Goal: Information Seeking & Learning: Find specific fact

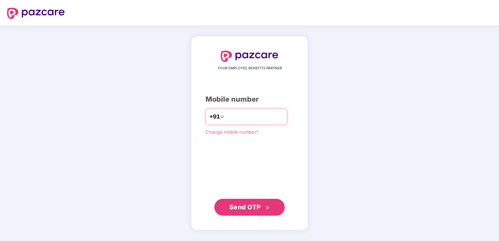
type input "**********"
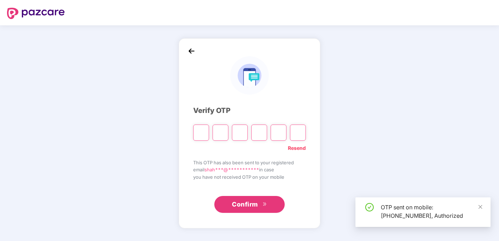
click at [202, 131] on input "Please enter verification code. Digit 1" at bounding box center [201, 132] width 16 height 16
click at [481, 206] on icon "close" at bounding box center [480, 207] width 4 height 4
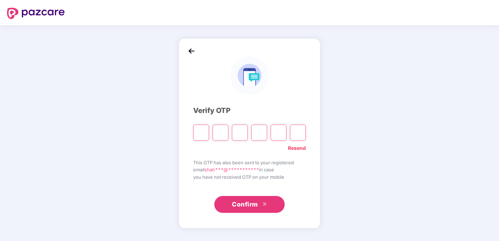
click at [200, 126] on input "Please enter verification code. Digit 1" at bounding box center [201, 132] width 16 height 16
type input "*"
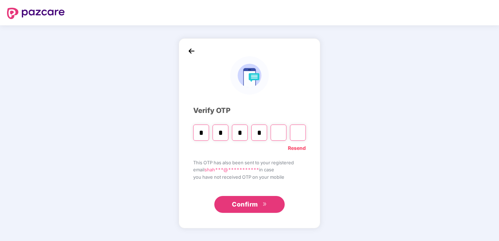
type input "*"
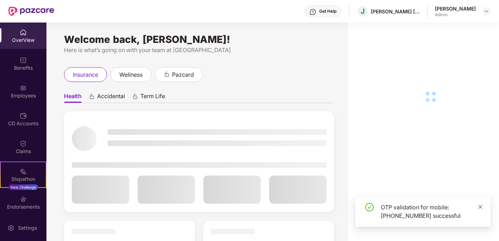
click at [481, 208] on icon "close" at bounding box center [480, 206] width 5 height 5
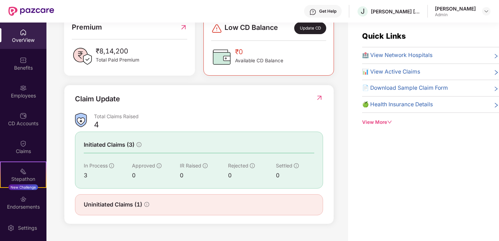
scroll to position [188, 0]
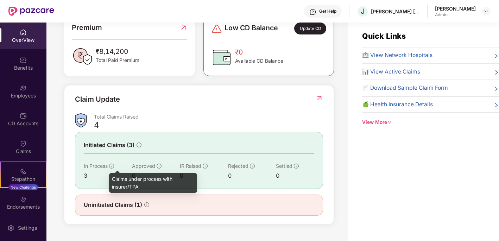
click at [112, 165] on icon "info-circle" at bounding box center [111, 166] width 5 height 5
click at [112, 166] on icon "info-circle" at bounding box center [111, 166] width 5 height 5
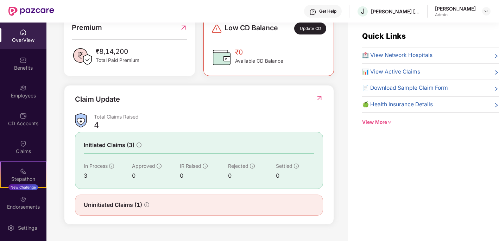
click at [137, 145] on icon "info-circle" at bounding box center [138, 144] width 5 height 5
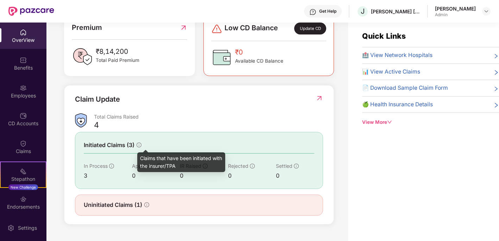
click at [158, 160] on div "Claims that have been initiated with the insurer/TPA" at bounding box center [181, 162] width 88 height 20
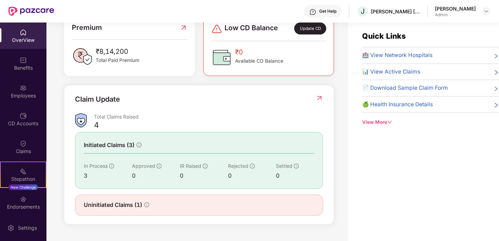
click at [132, 145] on span "Initiated Claims (3)" at bounding box center [109, 145] width 51 height 9
click at [133, 203] on span "Uninitiated Claims (1)" at bounding box center [113, 204] width 58 height 9
click at [142, 205] on span "Uninitiated Claims (1)" at bounding box center [113, 204] width 58 height 9
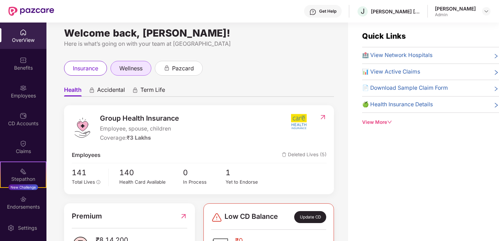
scroll to position [0, 0]
click at [98, 86] on ul "Health Accidental Term Life" at bounding box center [199, 90] width 270 height 14
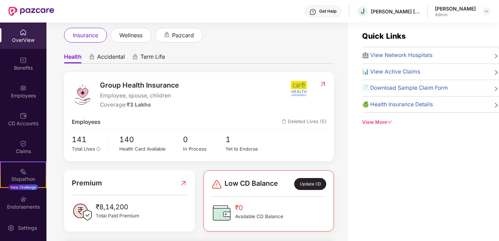
click at [207, 124] on div "Employees Deleted Lives (5)" at bounding box center [199, 122] width 255 height 9
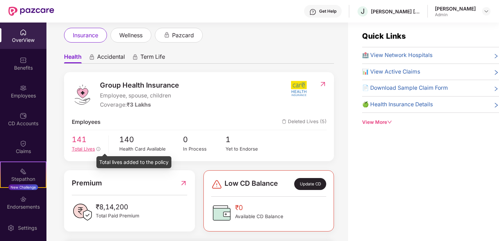
click at [97, 148] on icon "info-circle" at bounding box center [98, 149] width 4 height 4
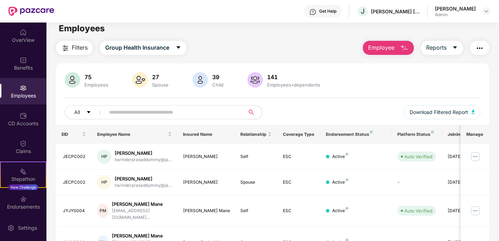
click at [100, 81] on div "75 Employees" at bounding box center [97, 80] width 30 height 15
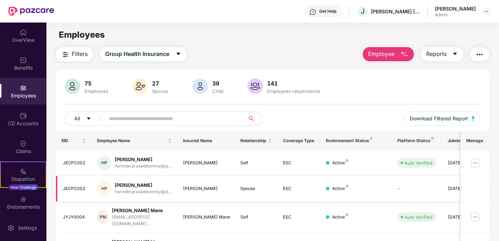
scroll to position [13, 0]
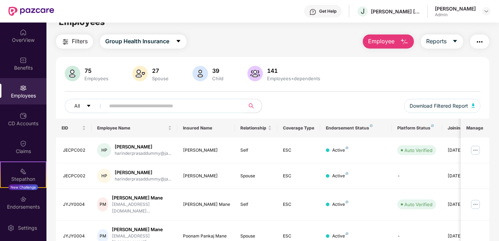
click at [83, 72] on div "75" at bounding box center [96, 70] width 27 height 7
click at [68, 74] on img at bounding box center [72, 73] width 15 height 15
click at [17, 34] on div "OverView" at bounding box center [23, 36] width 46 height 26
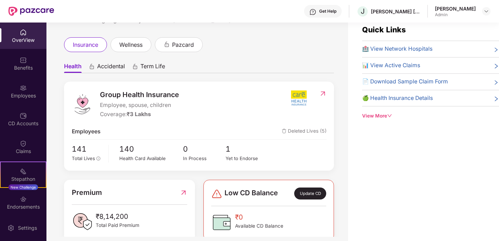
scroll to position [25, 0]
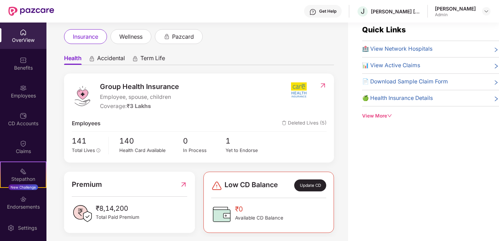
click at [422, 47] on span "🏥 View Network Hospitals" at bounding box center [397, 49] width 70 height 9
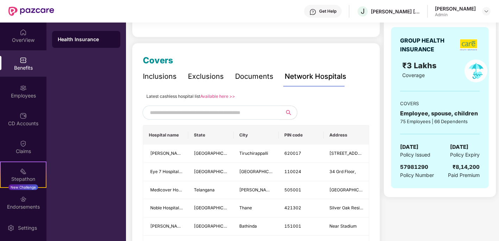
scroll to position [79, 0]
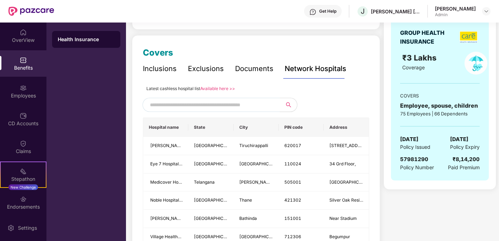
click at [240, 105] on input "text" at bounding box center [210, 105] width 120 height 11
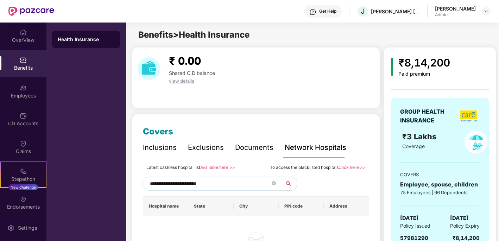
scroll to position [38, 0]
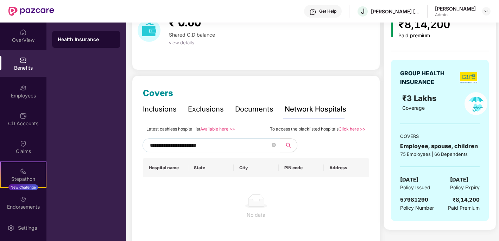
click at [189, 143] on input "**********" at bounding box center [210, 145] width 120 height 11
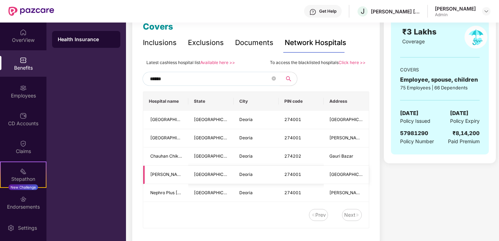
scroll to position [117, 0]
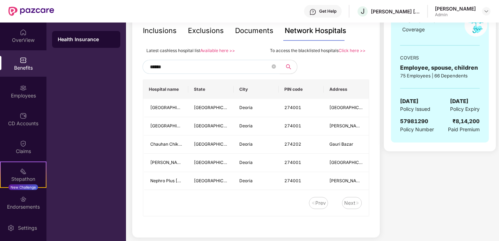
type input "******"
click at [358, 201] on img at bounding box center [357, 203] width 4 height 4
click at [352, 201] on div "Next" at bounding box center [349, 203] width 11 height 8
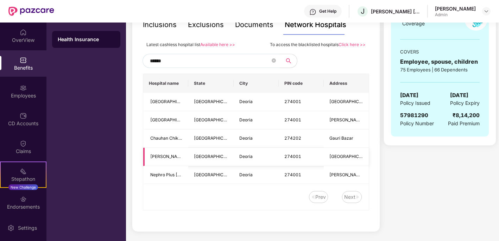
scroll to position [122, 0]
click at [169, 140] on td "Chauhan Chikitsalaya" at bounding box center [165, 139] width 45 height 18
click at [173, 138] on span "Chauhan Chikitsalaya" at bounding box center [172, 138] width 44 height 5
click at [203, 138] on span "[GEOGRAPHIC_DATA]" at bounding box center [216, 138] width 44 height 5
click at [252, 139] on span "Deoria" at bounding box center [245, 138] width 13 height 5
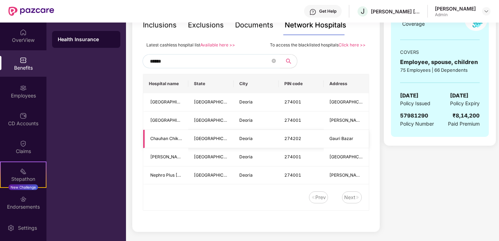
click at [313, 137] on td "274202" at bounding box center [300, 139] width 45 height 18
click at [333, 137] on span "Gauri Bazar" at bounding box center [341, 138] width 24 height 5
click at [356, 139] on span "Gauri Bazar" at bounding box center [346, 138] width 34 height 7
click at [334, 136] on span "Gauri Bazar" at bounding box center [341, 138] width 24 height 5
click at [352, 197] on div "Next" at bounding box center [349, 197] width 11 height 8
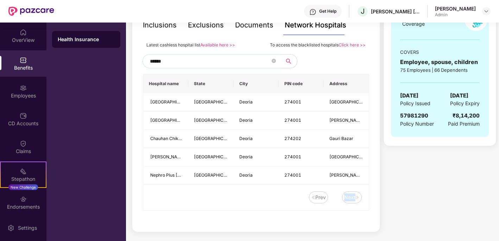
click at [352, 197] on div "Next" at bounding box center [349, 197] width 11 height 8
click at [282, 137] on td "274202" at bounding box center [300, 139] width 45 height 18
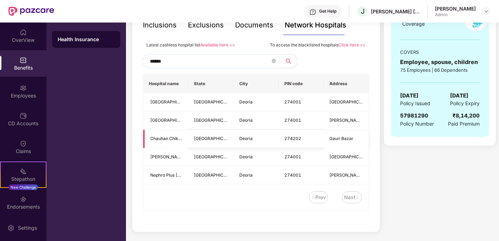
click at [161, 139] on span "Chauhan Chikitsalaya" at bounding box center [172, 138] width 44 height 5
